Goal: Communication & Community: Answer question/provide support

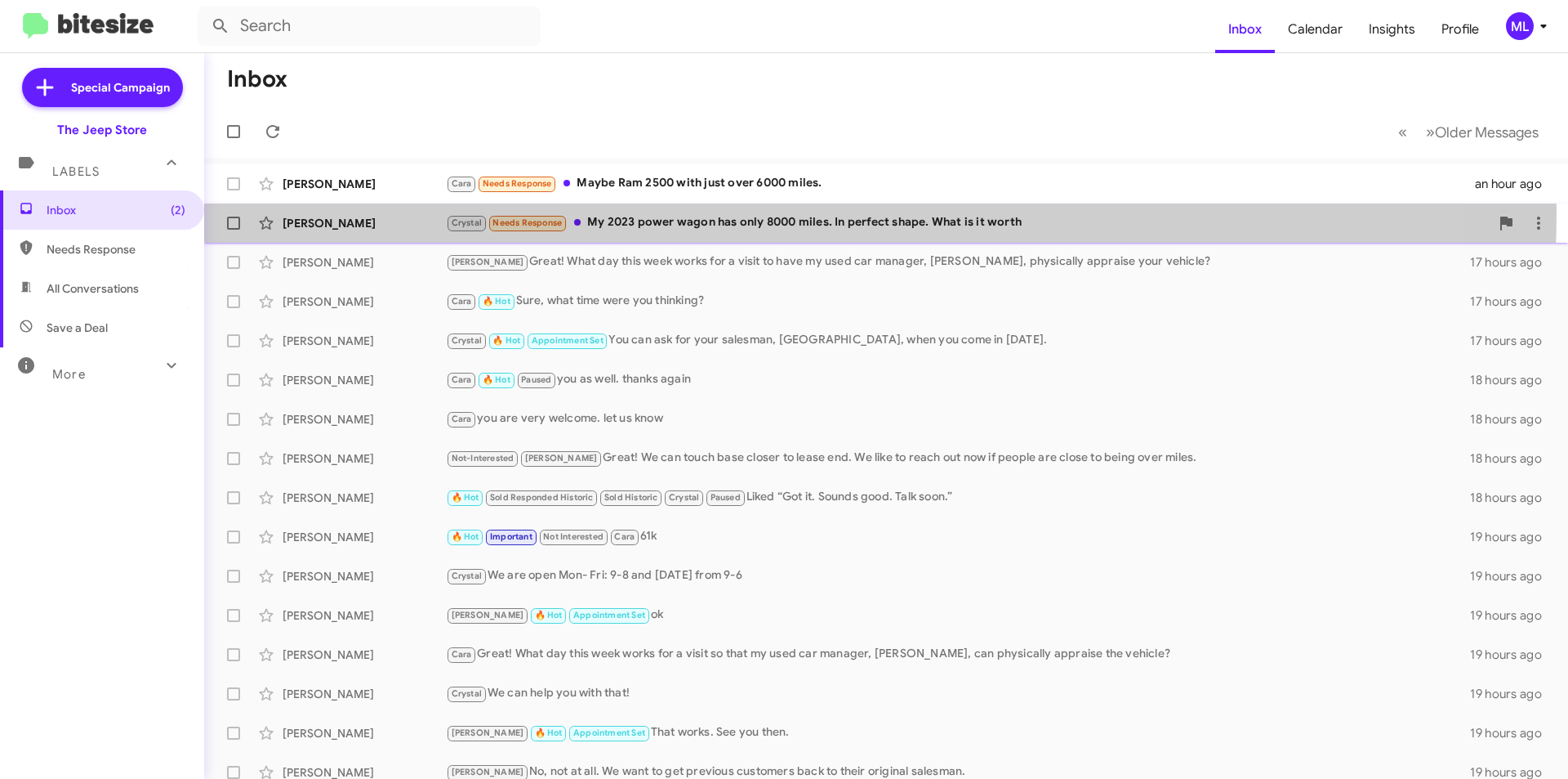
click at [680, 212] on div "[PERSON_NAME] [PERSON_NAME] Needs Response My 2023 power wagon has only 8000 mi…" at bounding box center [885, 223] width 1338 height 33
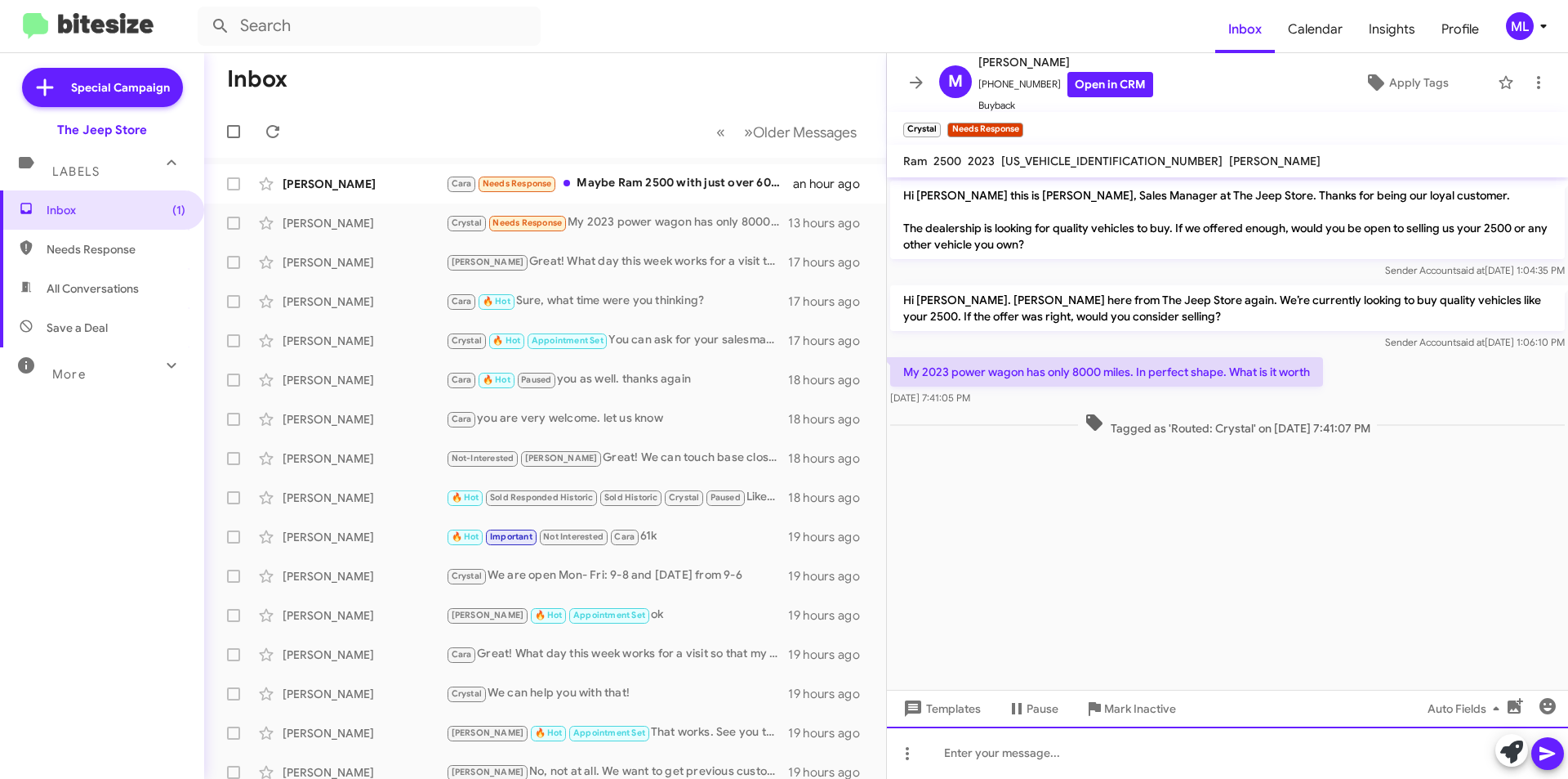
click at [1011, 777] on div at bounding box center [1227, 752] width 681 height 52
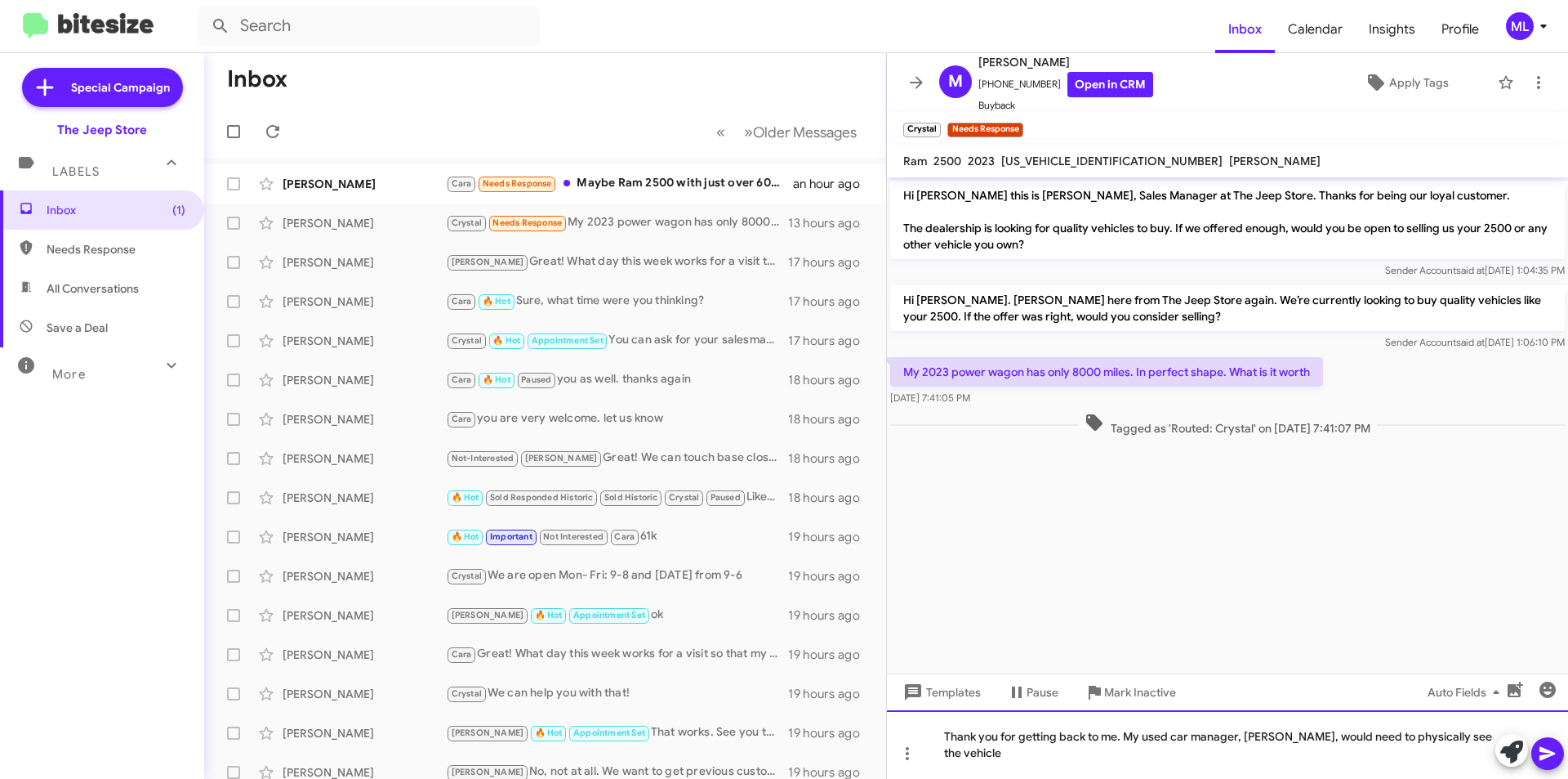
click at [1060, 761] on div "Thank you for getting back to me. My used car manager, [PERSON_NAME], would nee…" at bounding box center [1227, 745] width 681 height 69
click at [1164, 761] on div "Thank you for getting back to me. My used car manager, [PERSON_NAME], would nee…" at bounding box center [1227, 745] width 681 height 69
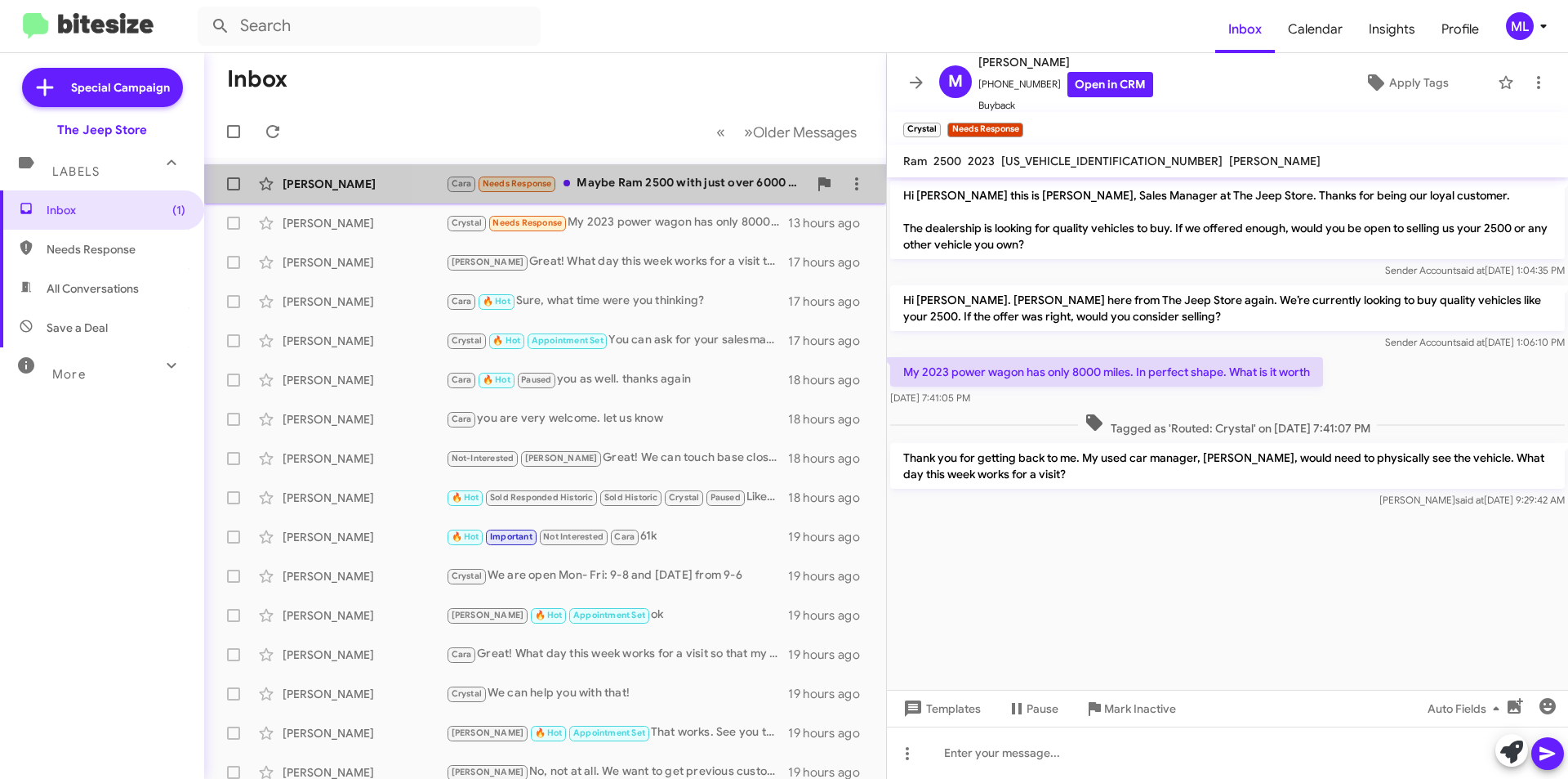
click at [654, 192] on div "Cara Needs Response Maybe Ram 2500 with just over 6000 miles." at bounding box center [626, 183] width 362 height 19
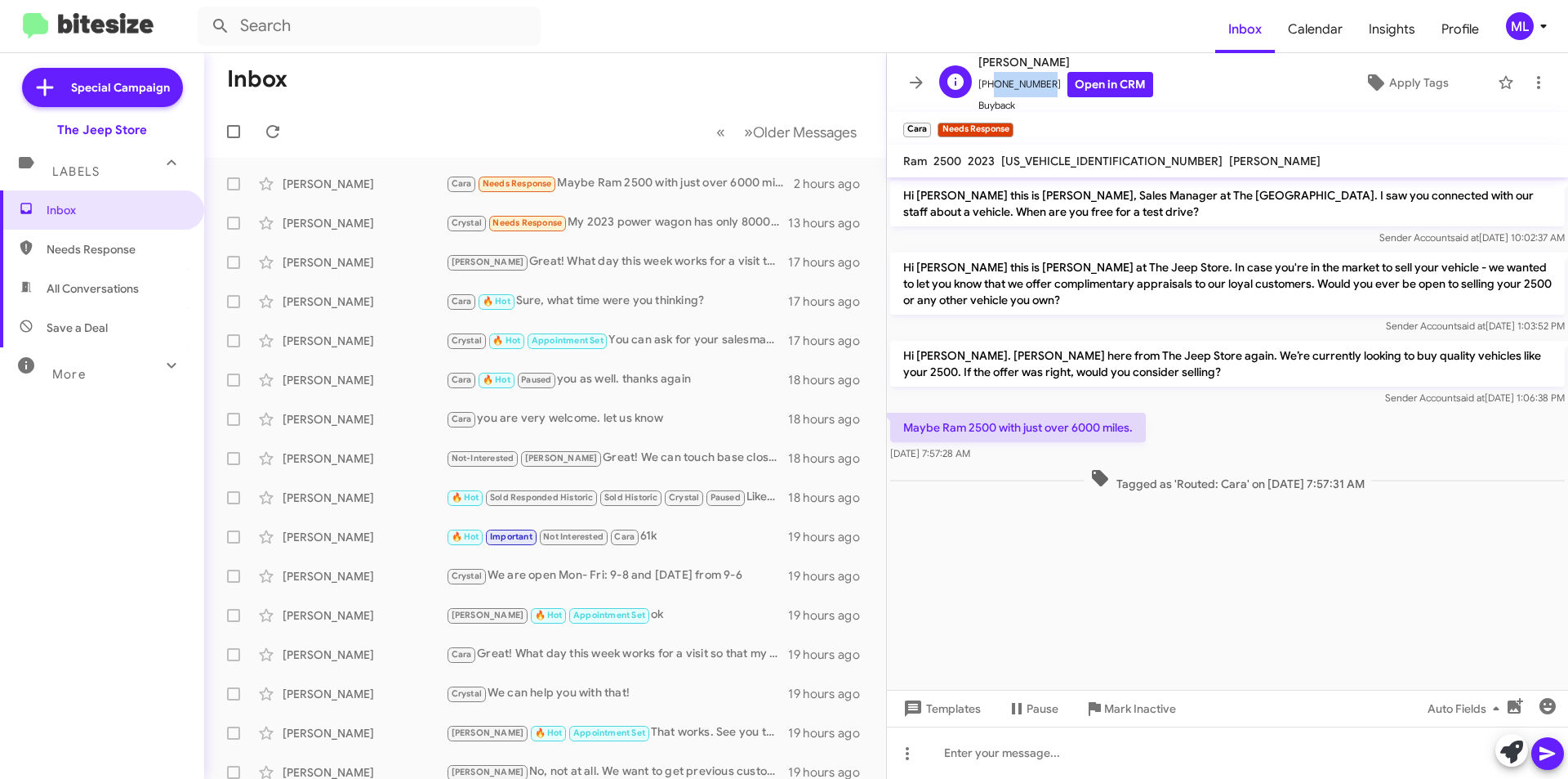
drag, startPoint x: 1039, startPoint y: 87, endPoint x: 990, endPoint y: 82, distance: 49.3
click at [990, 82] on span "[PHONE_NUMBER] Open in CRM" at bounding box center [1066, 84] width 175 height 25
copy span "7322327186"
click at [1035, 750] on div at bounding box center [1227, 752] width 681 height 52
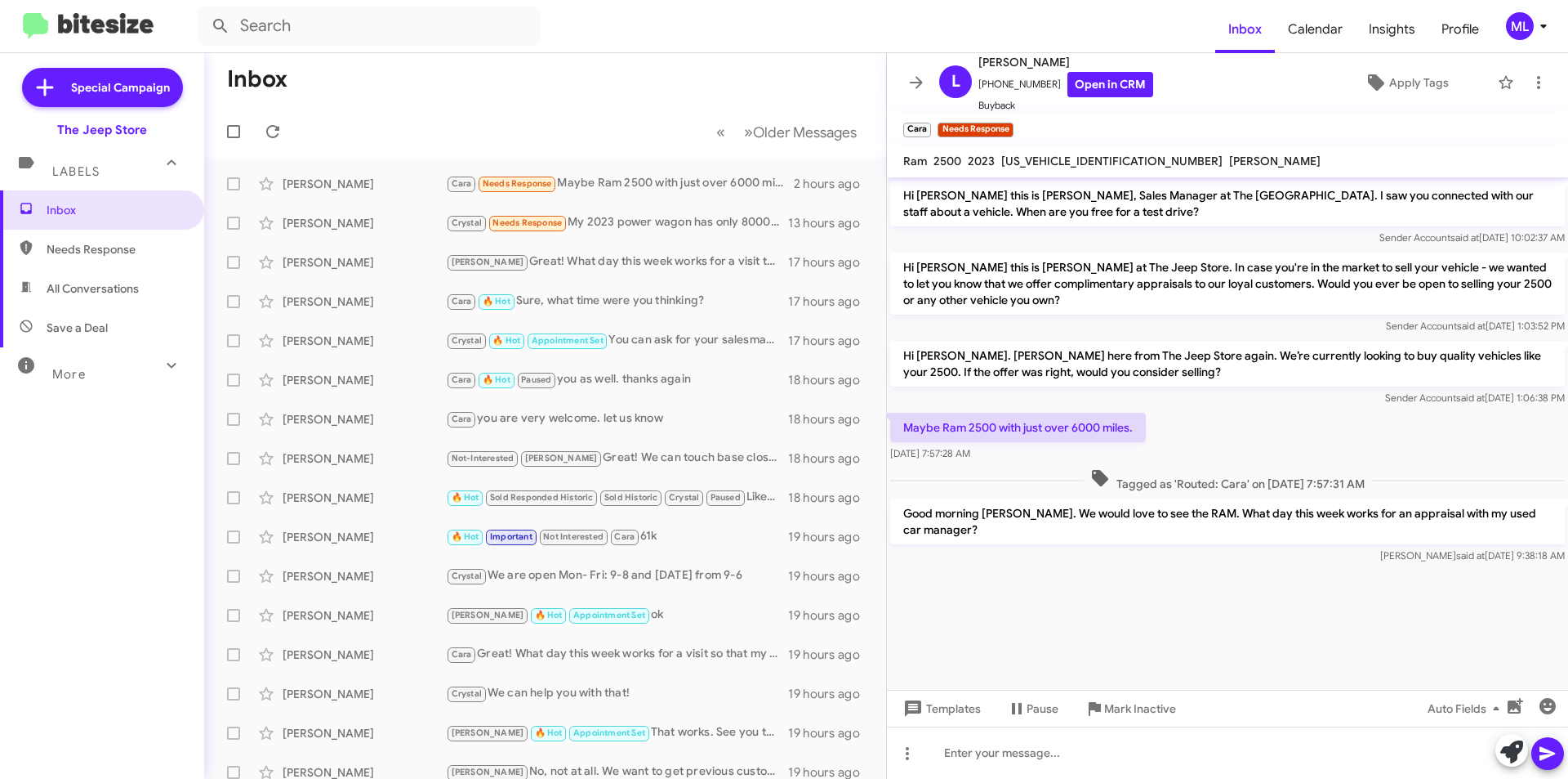
click at [71, 340] on span "Save a Deal" at bounding box center [102, 327] width 204 height 40
type input "in:not-interested"
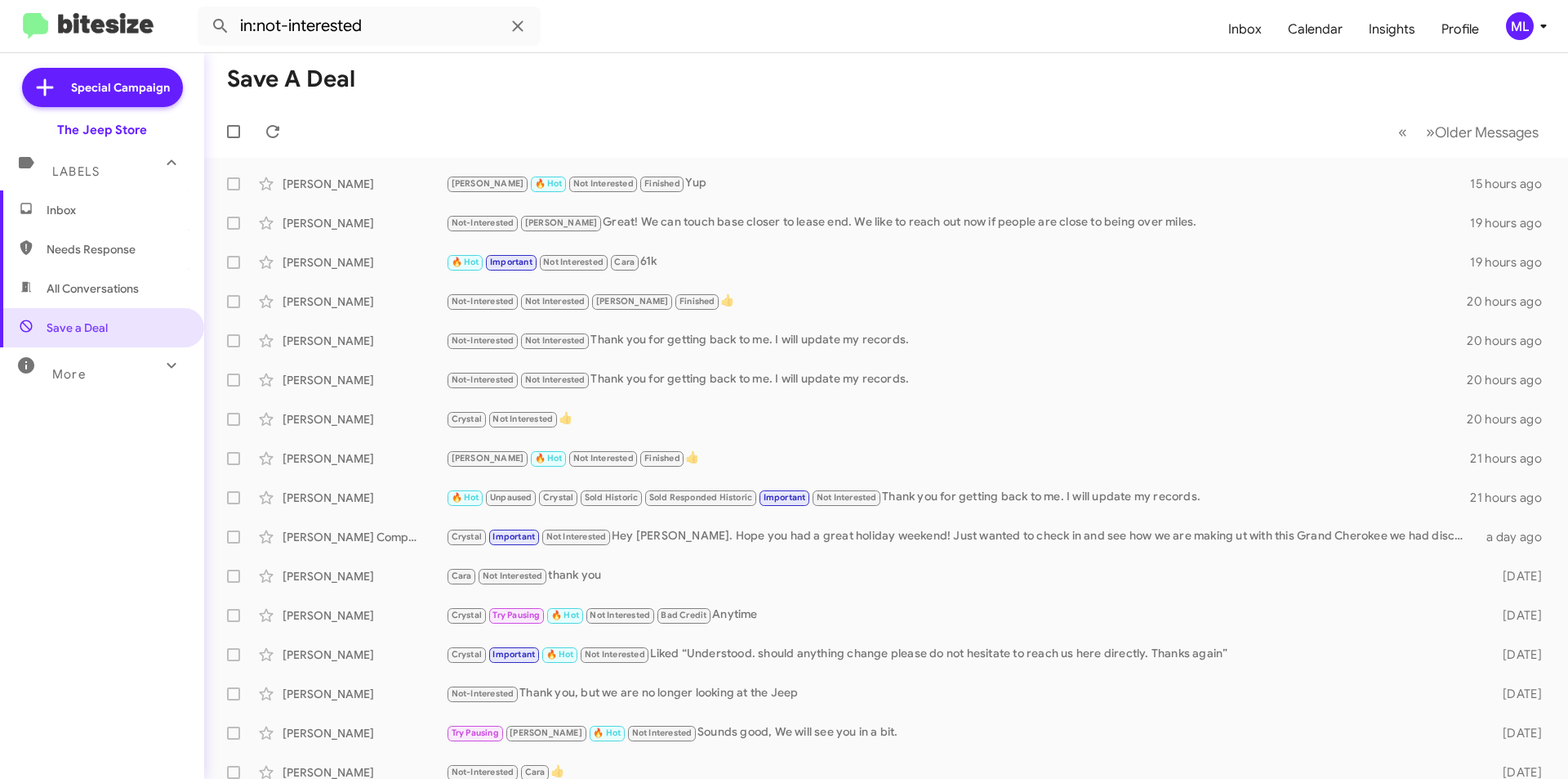
click at [79, 222] on span "Inbox" at bounding box center [102, 209] width 204 height 40
